Goal: Check status: Check status

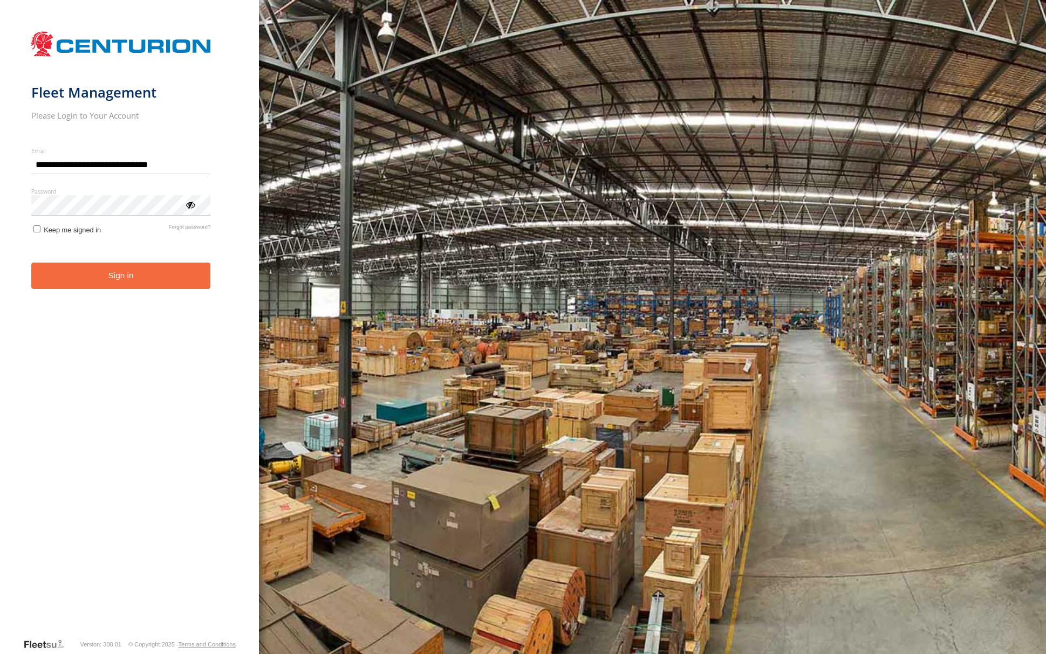
click at [89, 288] on button "Sign in" at bounding box center [121, 276] width 180 height 26
